Goal: Find specific page/section: Find specific page/section

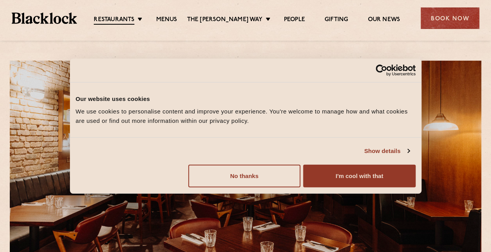
click at [367, 178] on button "I'm cool with that" at bounding box center [359, 175] width 112 height 23
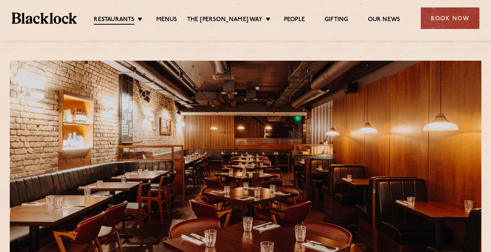
click at [0, 0] on link "Soho" at bounding box center [0, 0] width 0 height 0
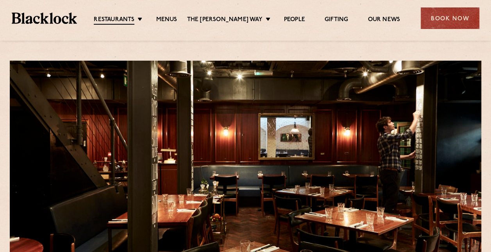
click at [172, 18] on link "Menus" at bounding box center [166, 20] width 21 height 8
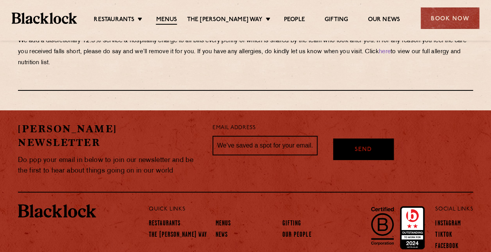
scroll to position [1431, 0]
